Goal: Information Seeking & Learning: Check status

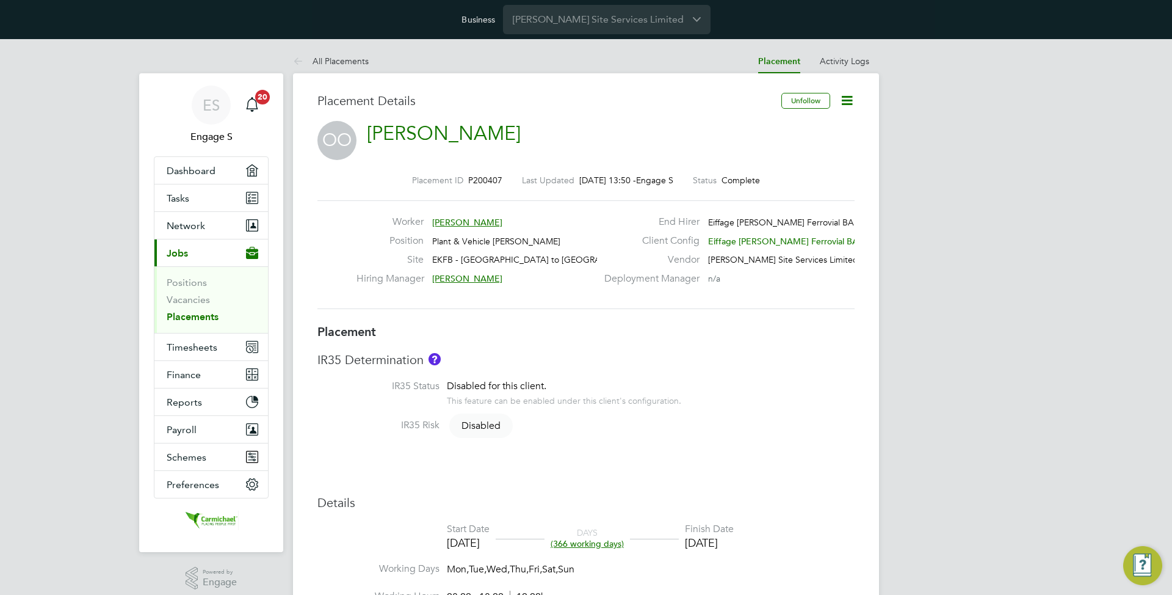
click at [188, 316] on link "Placements" at bounding box center [193, 317] width 52 height 12
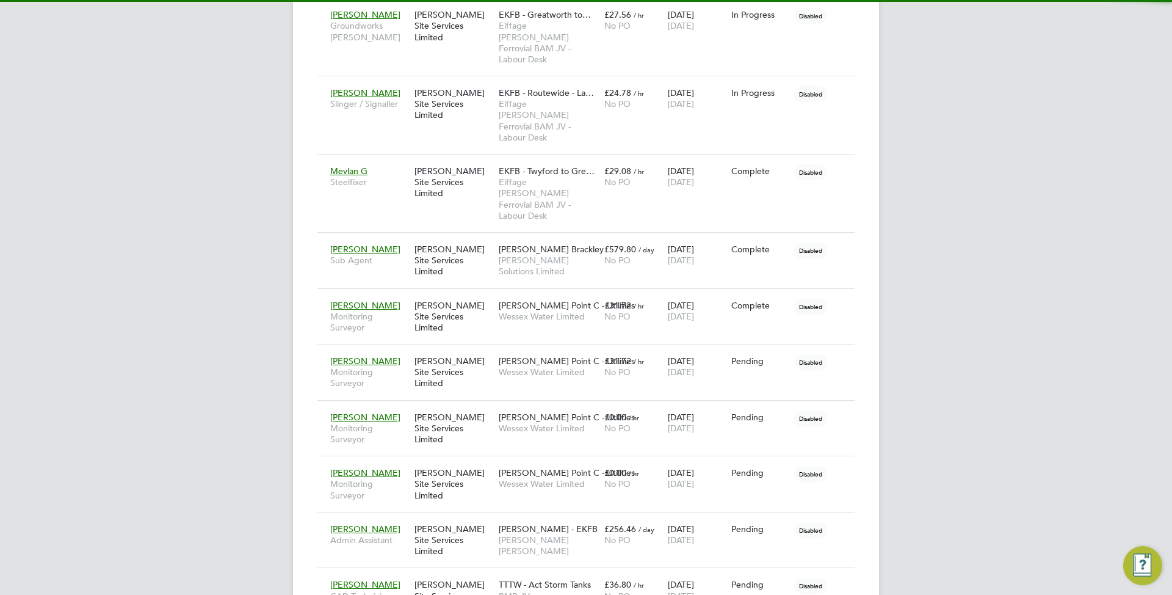
scroll to position [6, 6]
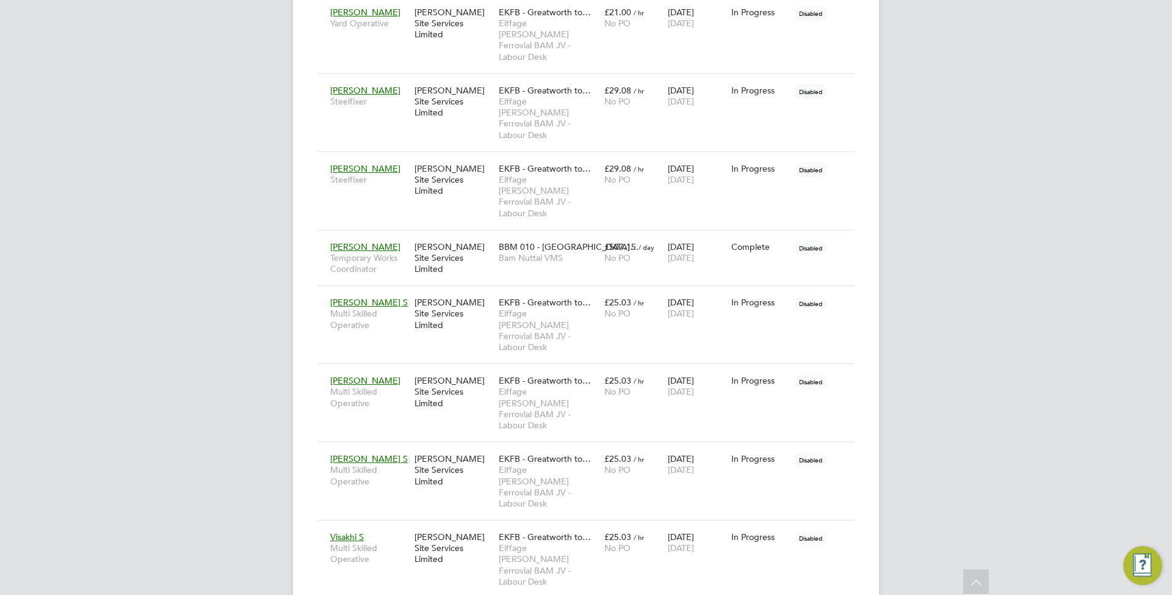
drag, startPoint x: 180, startPoint y: 160, endPoint x: 175, endPoint y: 148, distance: 12.8
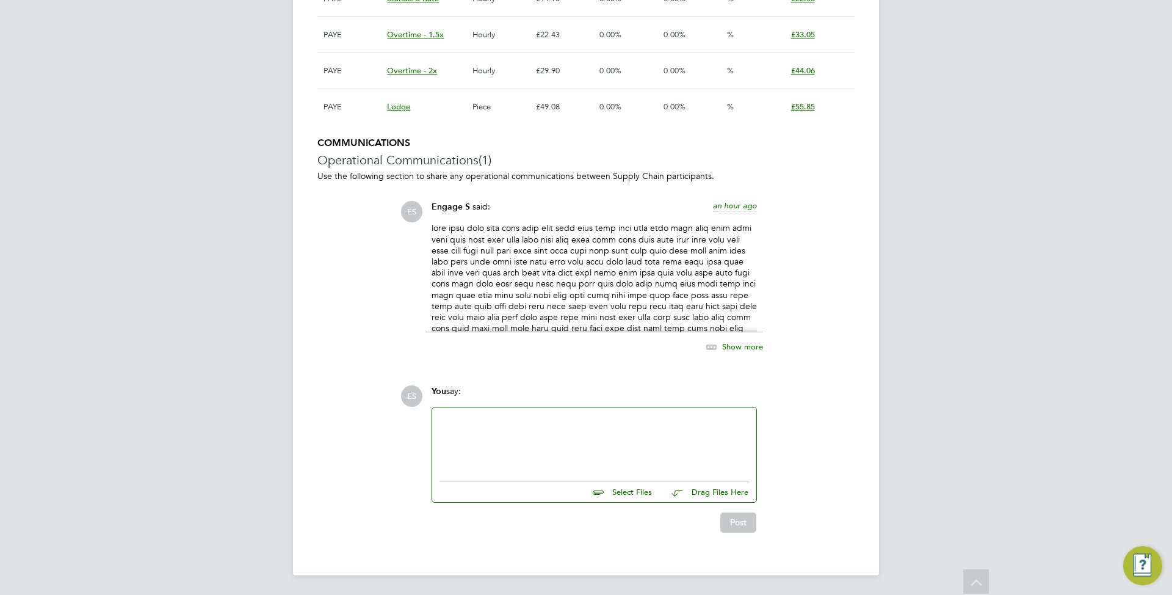
click at [717, 342] on icon at bounding box center [711, 346] width 15 height 15
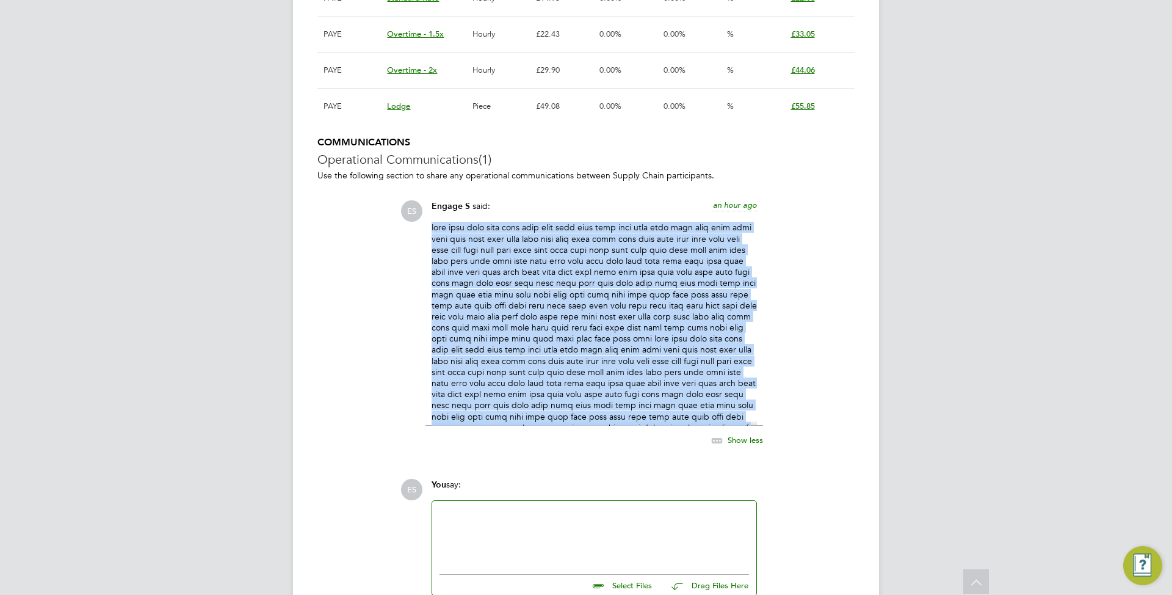
drag, startPoint x: 454, startPoint y: 236, endPoint x: 794, endPoint y: 402, distance: 379.2
click at [794, 402] on div "ES Engage S said: an hour ago Show less" at bounding box center [627, 330] width 454 height 260
copy p "test test test test test test test test test test test test test test test test…"
